Goal: Complete application form

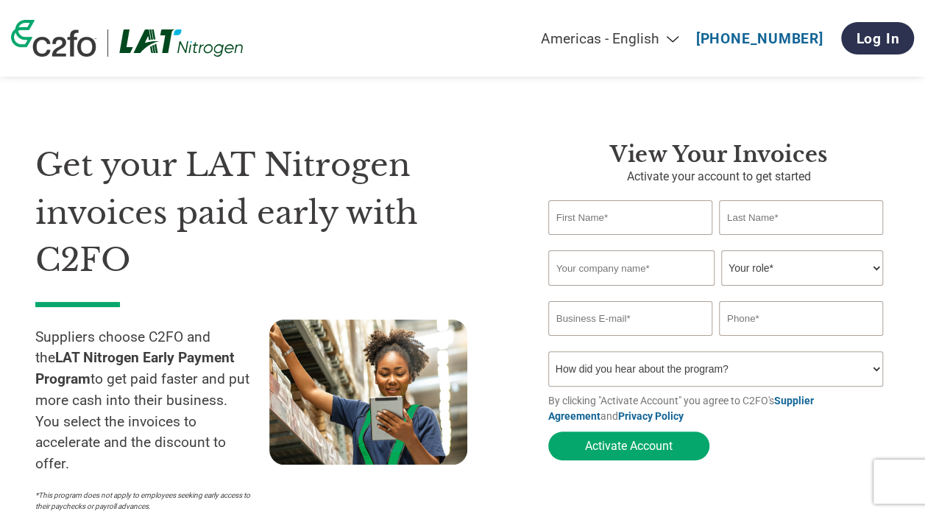
click at [642, 230] on input "text" at bounding box center [630, 217] width 164 height 35
type input "[PERSON_NAME]"
click at [754, 211] on input "text" at bounding box center [801, 217] width 164 height 35
click at [818, 144] on h3 "View Your Invoices" at bounding box center [718, 154] width 341 height 26
click at [739, 223] on input "text" at bounding box center [801, 217] width 164 height 35
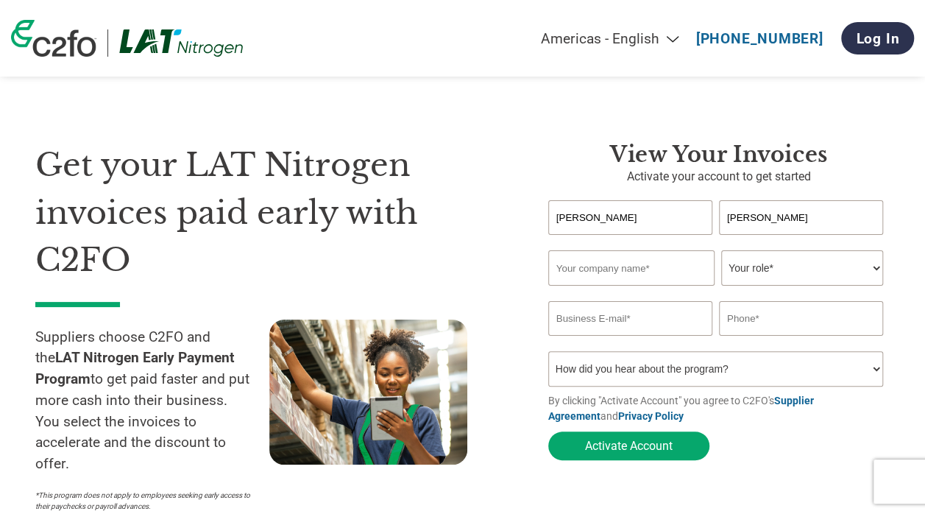
type input "[PERSON_NAME]"
click at [555, 133] on div "Get your LAT Nitrogen invoices paid early with C2FO Suppliers choose C2FO and t…" at bounding box center [462, 300] width 854 height 436
click at [572, 271] on input "text" at bounding box center [631, 267] width 166 height 35
type input "UAB Baltic Fert"
click at [791, 262] on select "Your role* CFO Controller Credit Manager Finance Director Treasurer CEO Preside…" at bounding box center [802, 267] width 162 height 35
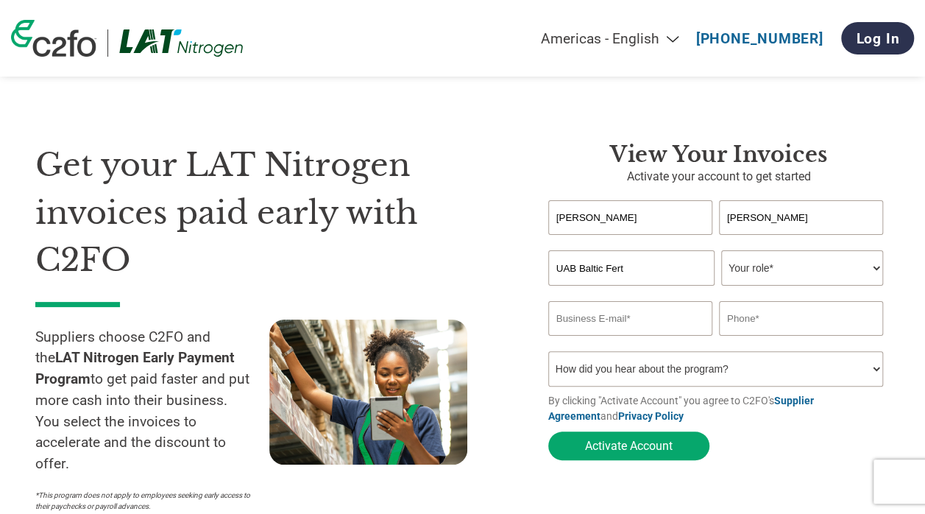
select select "CONTROLLER"
click at [721, 252] on select "Your role* CFO Controller Credit Manager Finance Director Treasurer CEO Preside…" at bounding box center [802, 267] width 162 height 35
click at [629, 330] on input "email" at bounding box center [630, 318] width 164 height 35
click at [493, 351] on div at bounding box center [386, 419] width 234 height 200
click at [584, 314] on input "email" at bounding box center [630, 318] width 164 height 35
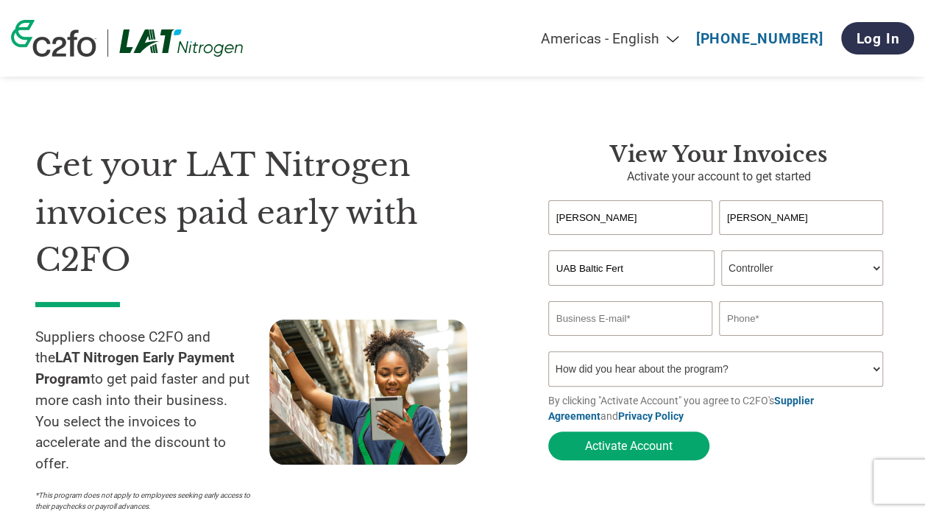
type input "[PERSON_NAME][EMAIL_ADDRESS][DOMAIN_NAME]"
click at [729, 318] on input "061688033" at bounding box center [801, 318] width 164 height 35
type input "[PHONE_NUMBER]"
click at [687, 371] on select "How did you hear about the program? Received a letter Email Social Media Online…" at bounding box center [715, 368] width 335 height 35
select select "Email"
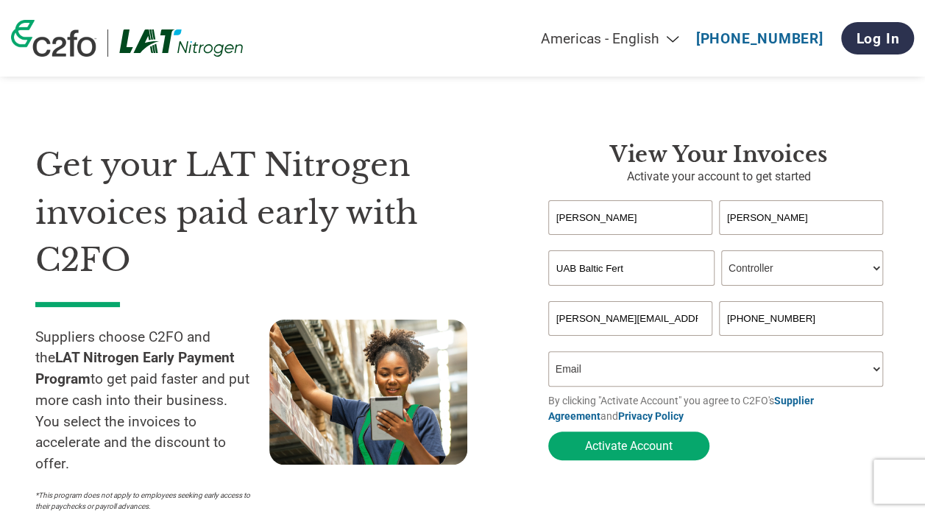
click at [548, 355] on select "How did you hear about the program? Received a letter Email Social Media Online…" at bounding box center [715, 368] width 335 height 35
click at [618, 447] on button "Activate Account" at bounding box center [628, 445] width 161 height 29
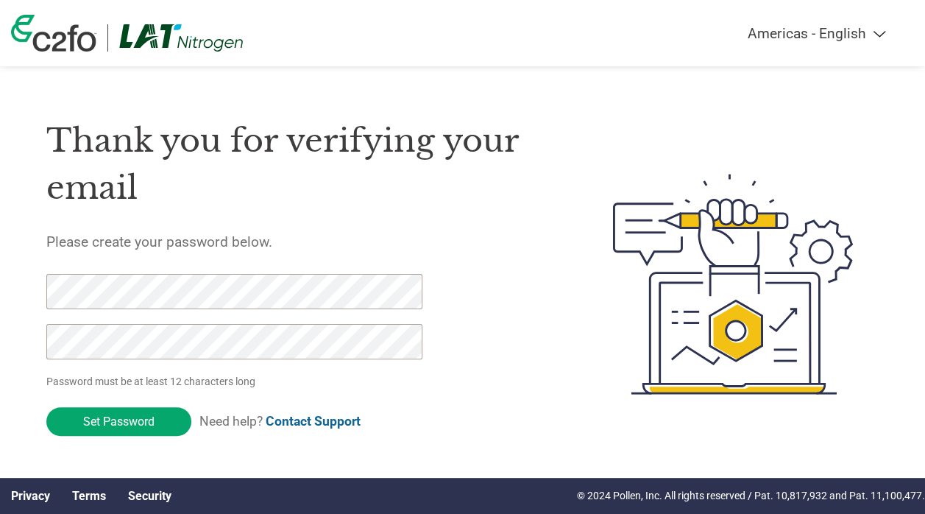
click at [150, 425] on input "Set Password" at bounding box center [118, 421] width 145 height 29
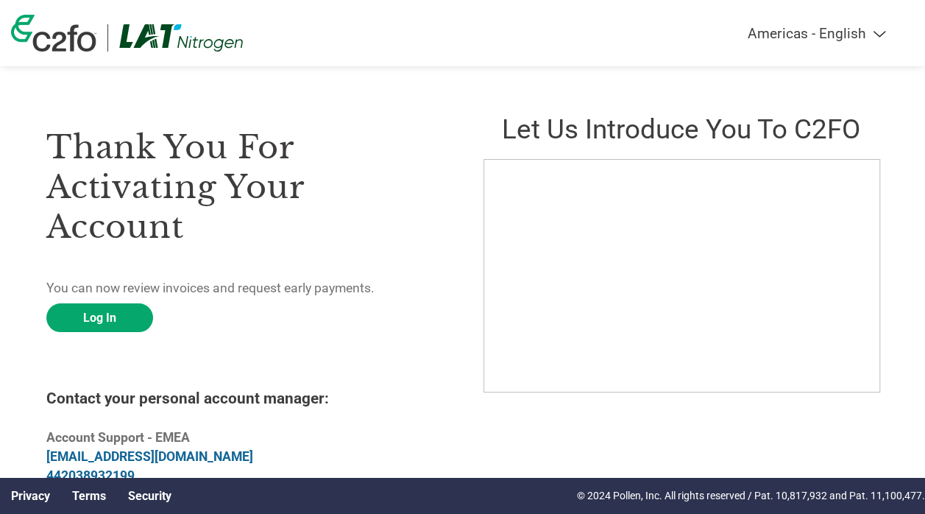
scroll to position [21, 0]
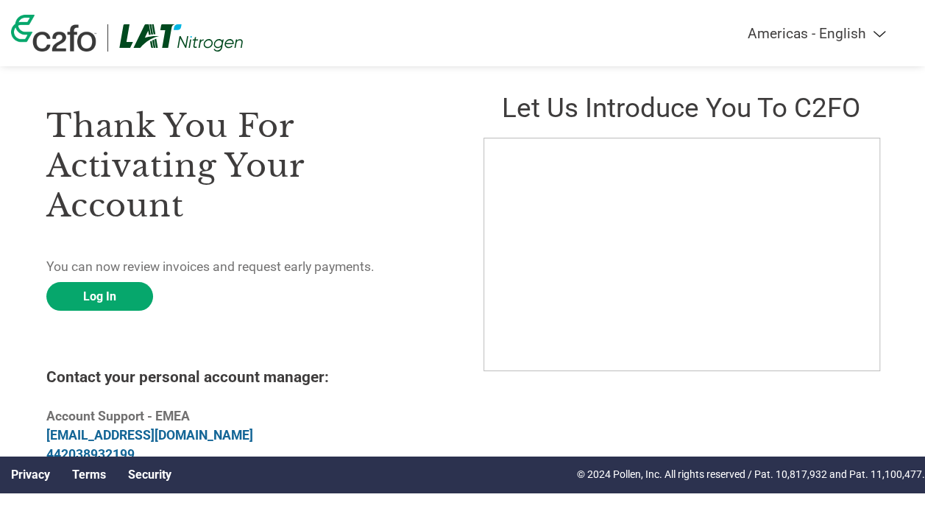
click at [96, 300] on link "Log In" at bounding box center [99, 296] width 107 height 29
